Goal: Transaction & Acquisition: Purchase product/service

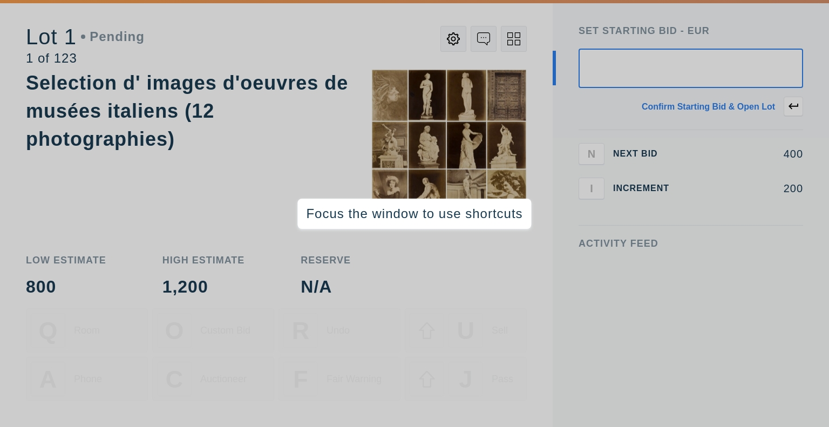
click at [255, 32] on div at bounding box center [336, 45] width 382 height 39
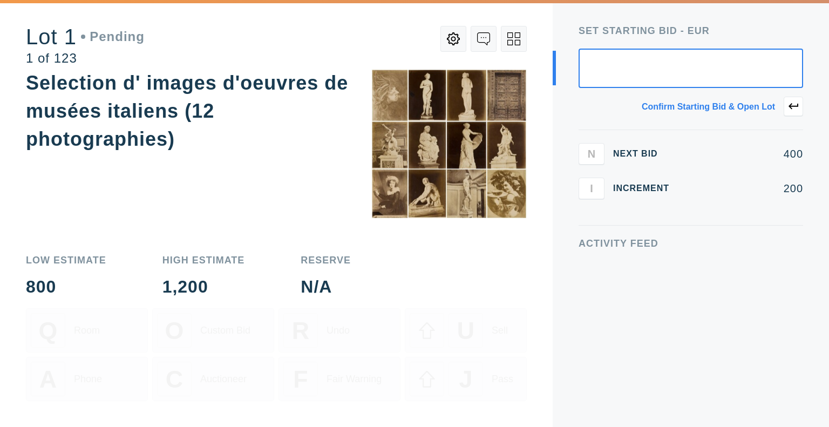
click at [623, 71] on input "text" at bounding box center [690, 68] width 224 height 39
click at [659, 60] on input "text" at bounding box center [690, 68] width 224 height 39
type input "300"
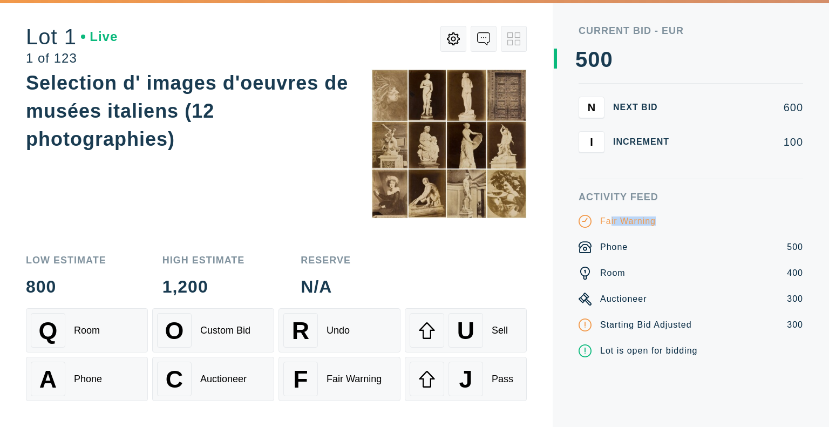
drag, startPoint x: 612, startPoint y: 223, endPoint x: 664, endPoint y: 223, distance: 51.8
click at [664, 223] on div "Fair Warning" at bounding box center [690, 221] width 224 height 13
drag, startPoint x: 604, startPoint y: 219, endPoint x: 666, endPoint y: 221, distance: 61.6
click at [666, 221] on div "Fair Warning" at bounding box center [690, 221] width 224 height 13
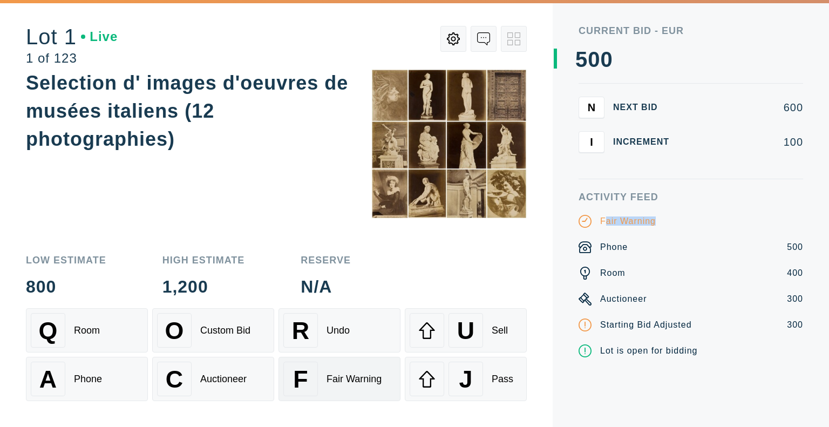
click at [318, 381] on div "F Fair Warning" at bounding box center [339, 379] width 112 height 35
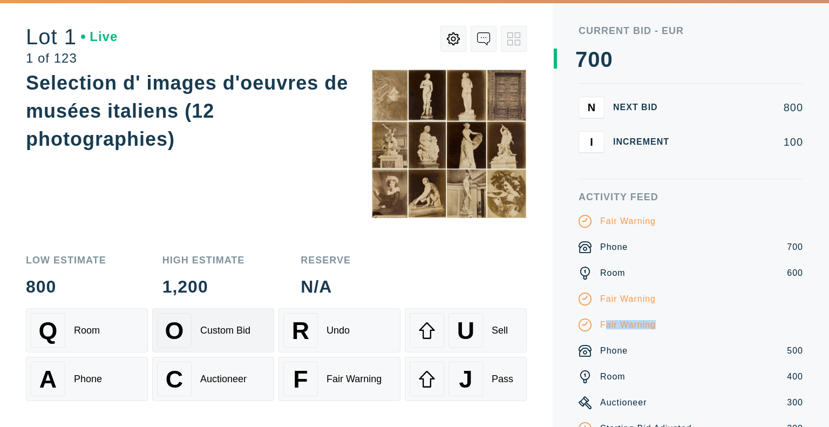
click at [206, 338] on div "O Custom Bid" at bounding box center [213, 330] width 112 height 35
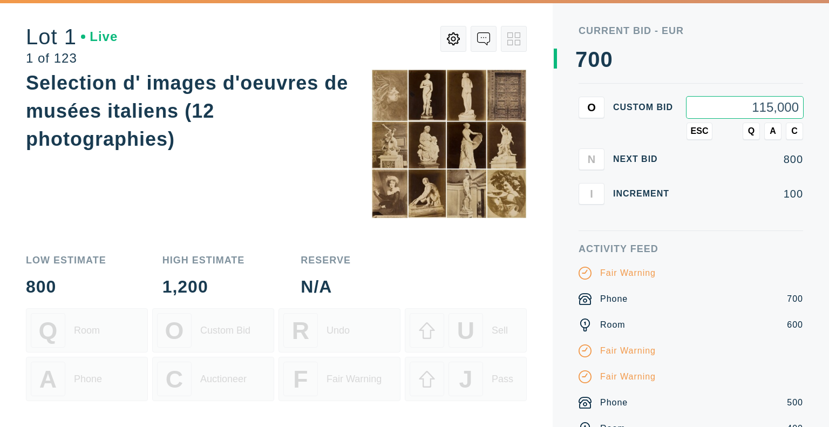
type input "1,150,000"
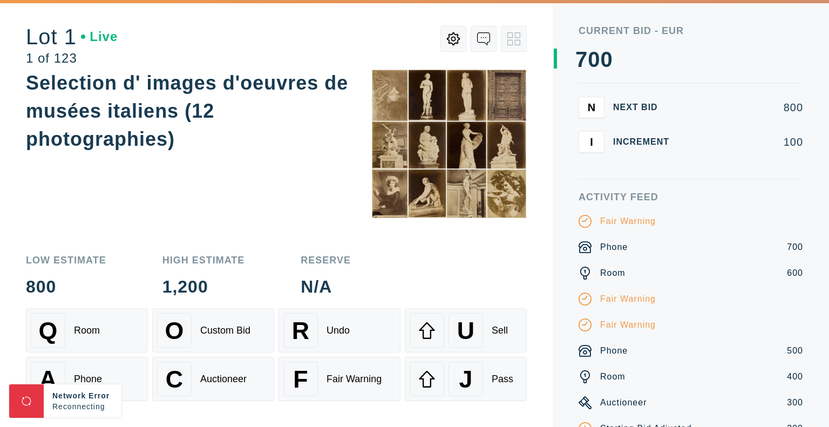
click at [596, 105] on button "N" at bounding box center [591, 108] width 26 height 22
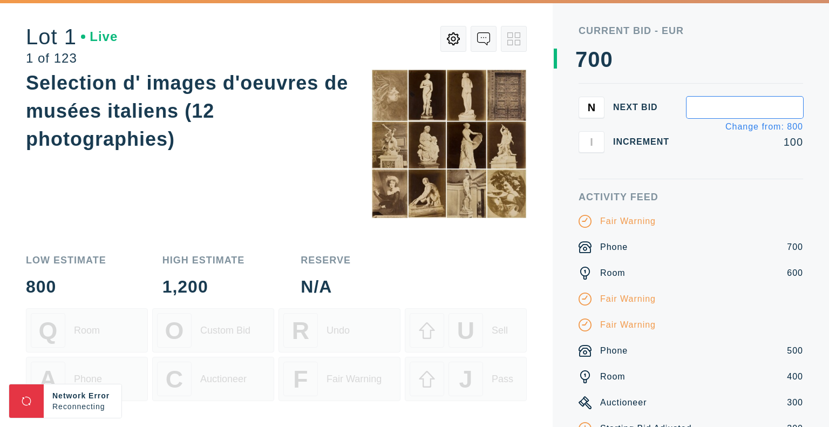
click at [560, 133] on div "Current Bid - EUR 0 1 2 3 4 5 6 7 8 9 0 1 2 3 4 5 6 7 8 9 0 1 2 3 4 5 6 7 8 9 N…" at bounding box center [691, 213] width 276 height 427
click at [792, 121] on div "N Next Bid Change from: 800 I Increment 100" at bounding box center [690, 125] width 224 height 56
click at [781, 99] on input "text" at bounding box center [744, 108] width 117 height 22
click at [591, 113] on span "N" at bounding box center [592, 107] width 8 height 12
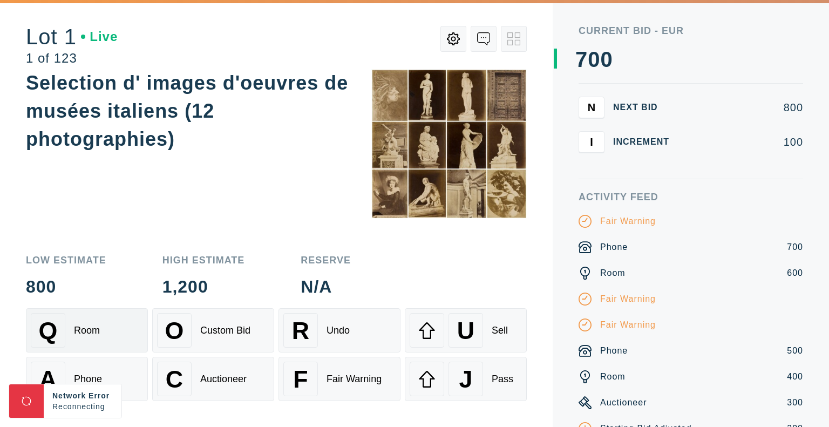
click at [93, 325] on div "Room" at bounding box center [87, 330] width 26 height 11
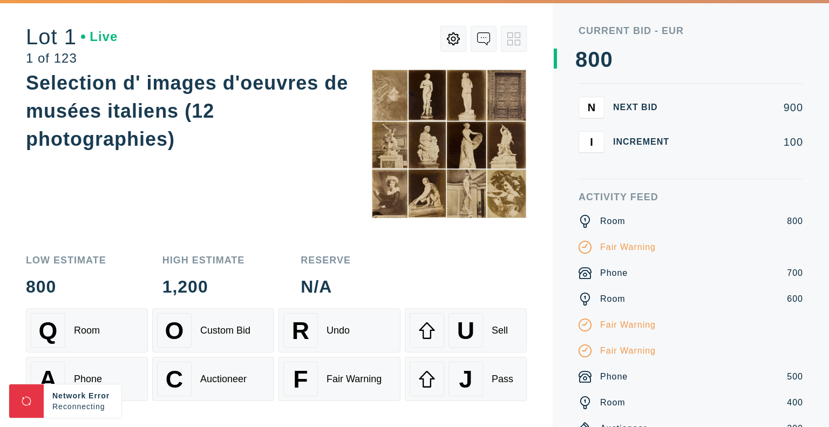
click at [593, 107] on span "N" at bounding box center [592, 107] width 8 height 12
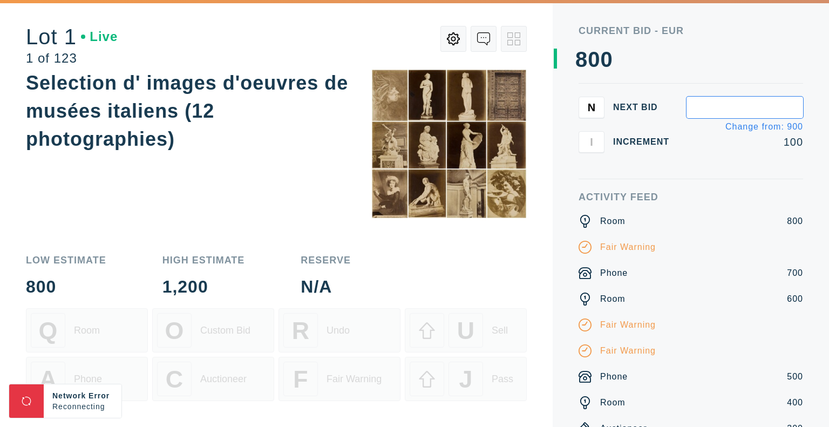
click at [727, 110] on input "text" at bounding box center [744, 108] width 117 height 22
type input "850"
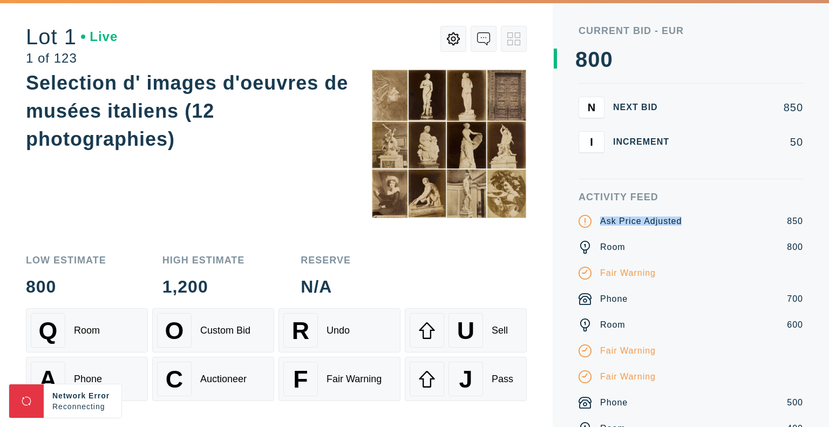
drag, startPoint x: 602, startPoint y: 222, endPoint x: 693, endPoint y: 222, distance: 91.2
click at [693, 222] on div "Ask Price Adjusted 850" at bounding box center [690, 221] width 224 height 13
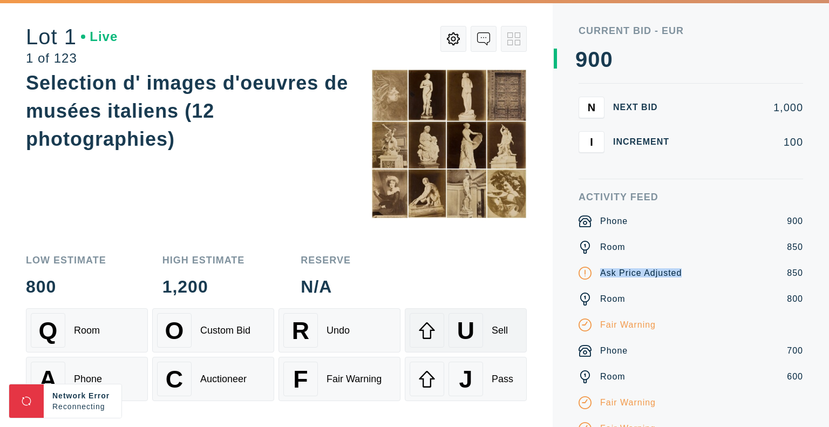
click at [485, 330] on div "U Sell" at bounding box center [466, 330] width 112 height 35
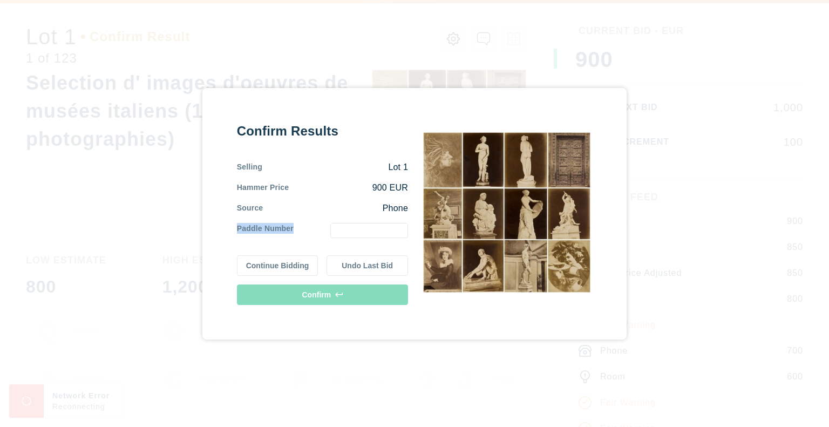
drag, startPoint x: 235, startPoint y: 229, endPoint x: 298, endPoint y: 227, distance: 63.2
click at [298, 227] on div "Confirm Results Selling Lot 1 Hammer Price 900 EUR Source Phone Paddle Number C…" at bounding box center [414, 213] width 425 height 251
click at [401, 233] on input "text" at bounding box center [369, 230] width 78 height 15
click at [560, 53] on div "Confirm Results Selling Lot 1 Hammer Price 900 EUR Source Phone Paddle Number C…" at bounding box center [414, 213] width 829 height 427
